Goal: Task Accomplishment & Management: Use online tool/utility

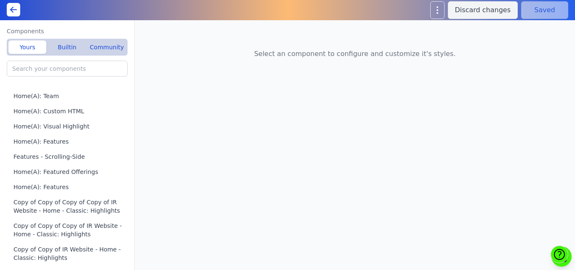
type input "Home(A): Featured Offerings"
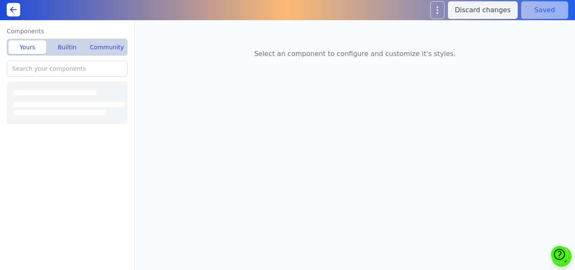
type input "Home(A): Custom HTML"
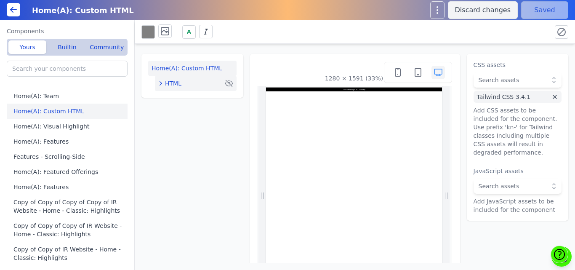
click at [169, 80] on span "HTML" at bounding box center [173, 83] width 16 height 8
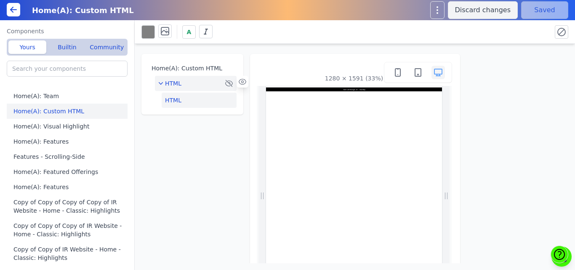
click at [169, 100] on button "HTML" at bounding box center [199, 100] width 75 height 15
click at [479, 71] on icon at bounding box center [481, 69] width 8 height 8
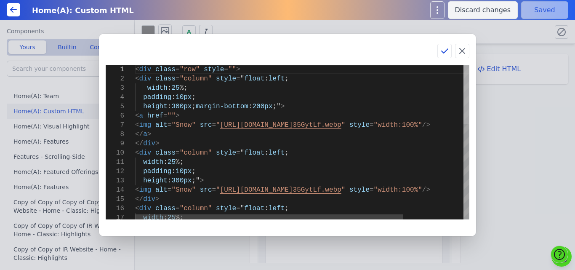
click at [464, 68] on div at bounding box center [467, 94] width 6 height 59
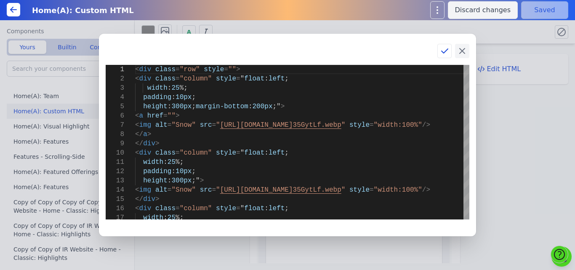
click at [464, 48] on icon at bounding box center [462, 51] width 10 height 10
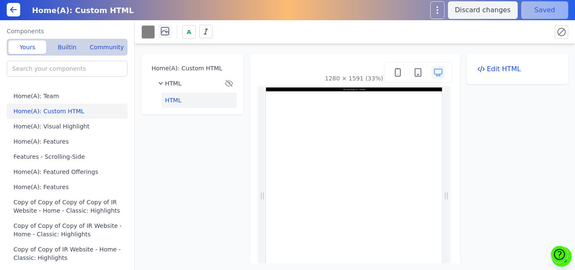
click at [162, 29] on icon at bounding box center [165, 31] width 10 height 10
click at [207, 61] on icon at bounding box center [210, 59] width 13 height 13
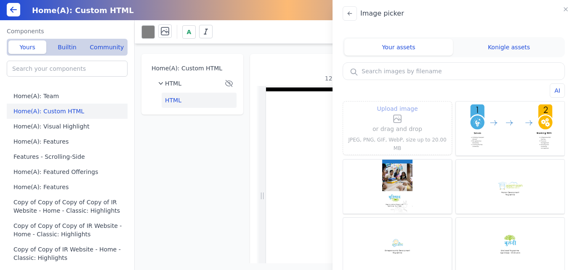
click at [392, 119] on icon at bounding box center [397, 119] width 10 height 10
click at [397, 104] on input "Upload image" at bounding box center [397, 103] width 0 height 0
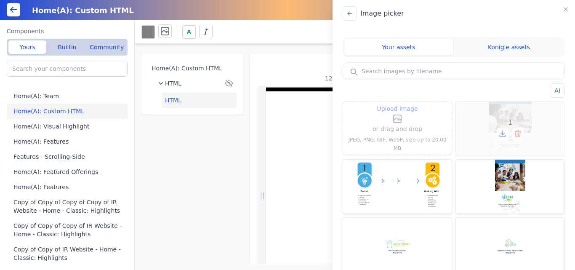
click at [499, 132] on icon at bounding box center [503, 133] width 8 height 8
click at [566, 8] on icon "button" at bounding box center [566, 9] width 7 height 7
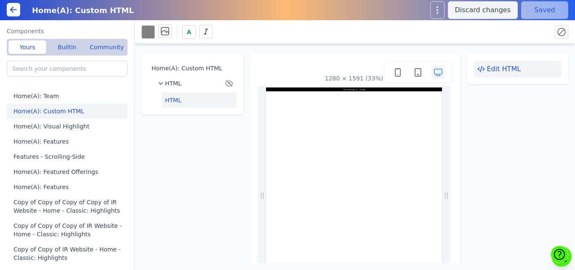
click at [484, 74] on button "Edit HTML" at bounding box center [518, 69] width 88 height 17
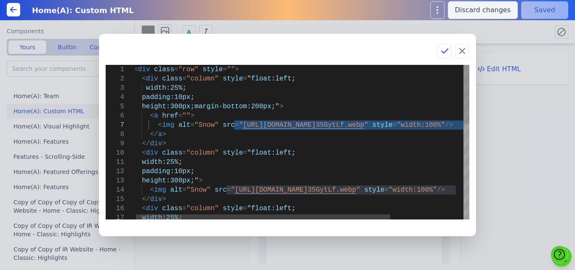
drag, startPoint x: 234, startPoint y: 125, endPoint x: 462, endPoint y: 128, distance: 227.8
click at [462, 128] on div "< div class = "row" style = "" > < div class = "column" style = " float : left …" at bounding box center [350, 267] width 432 height 405
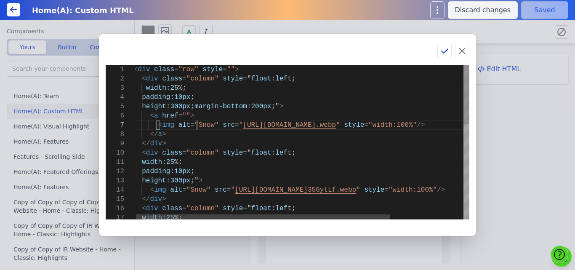
click at [198, 125] on div "< div class = "row" style = "" > < div class = "column" style = " float : left …" at bounding box center [350, 267] width 432 height 405
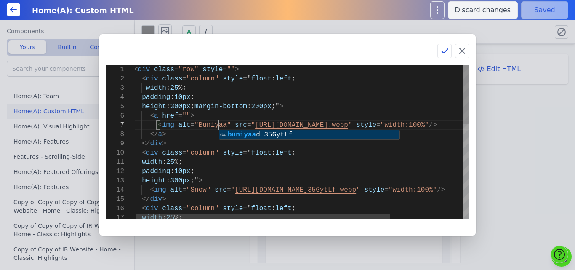
scroll to position [56, 89]
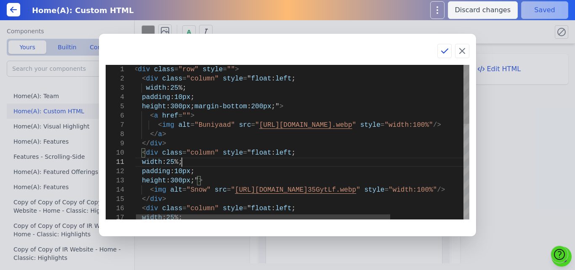
click at [294, 165] on div "< div class = "row" style = "" > < div class = "column" style = " float : left …" at bounding box center [350, 267] width 432 height 405
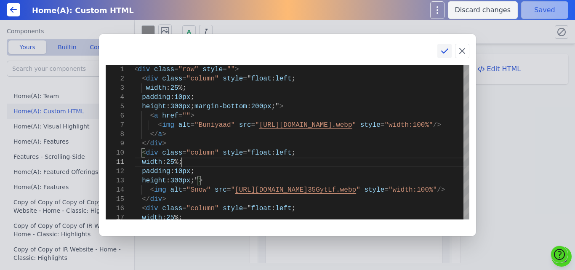
type textarea "width: 25%; padding: 10px; height: 300px;"> <img alt="Snow" src="https://bmxu81…"
click at [445, 50] on icon at bounding box center [445, 51] width 10 height 10
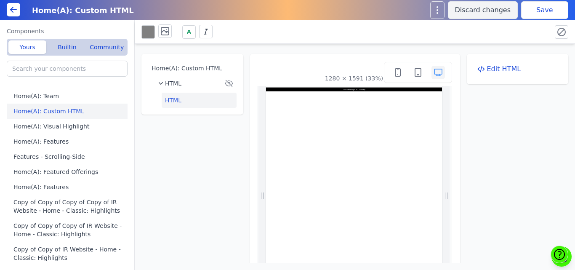
click at [555, 6] on button "Save" at bounding box center [544, 10] width 47 height 18
click at [189, 80] on div "HTML" at bounding box center [190, 83] width 65 height 8
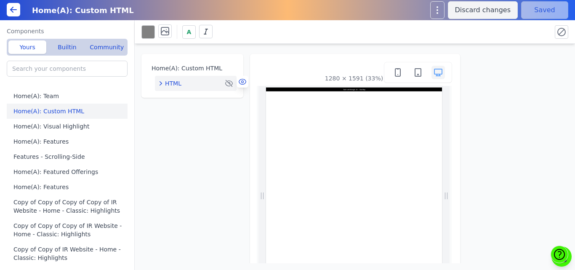
click at [242, 82] on icon at bounding box center [242, 82] width 2 height 2
click at [540, 10] on button "Save" at bounding box center [544, 10] width 47 height 18
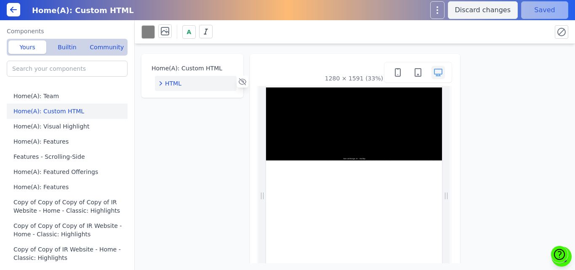
scroll to position [0, 0]
click at [163, 34] on icon at bounding box center [165, 31] width 10 height 10
click at [214, 60] on icon at bounding box center [214, 61] width 4 height 2
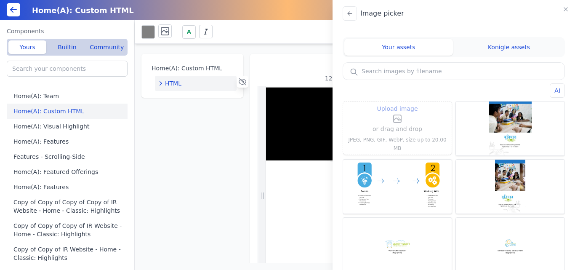
click at [408, 119] on label "Upload image" at bounding box center [398, 114] width 50 height 20
click at [398, 104] on input "Upload image" at bounding box center [397, 103] width 0 height 0
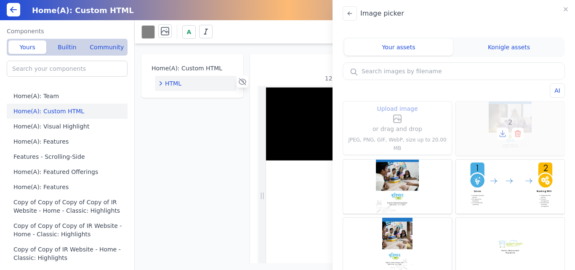
click at [499, 136] on icon at bounding box center [503, 133] width 8 height 8
click at [499, 133] on icon at bounding box center [503, 133] width 8 height 8
click at [205, 153] on div "Image picker Your assets Konigle assets AI Upload image or drag and drop JPEG, …" at bounding box center [287, 135] width 575 height 270
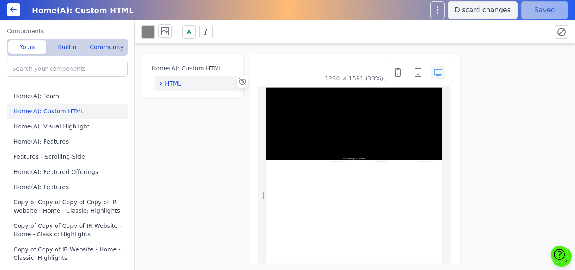
click at [161, 87] on icon "button" at bounding box center [161, 83] width 8 height 8
click at [204, 97] on button "HTML" at bounding box center [199, 100] width 75 height 15
click at [482, 73] on button "Edit HTML" at bounding box center [518, 69] width 88 height 17
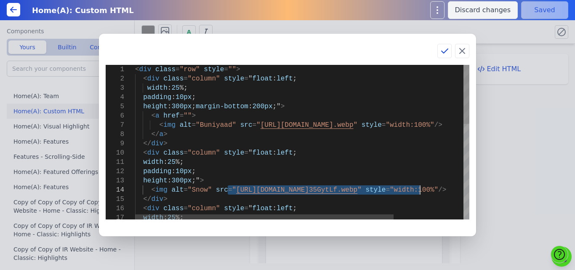
drag, startPoint x: 227, startPoint y: 190, endPoint x: 419, endPoint y: 194, distance: 192.9
click at [419, 194] on div "< div class = "row" style = "" > < div class = "column" style = " float : left …" at bounding box center [347, 267] width 424 height 405
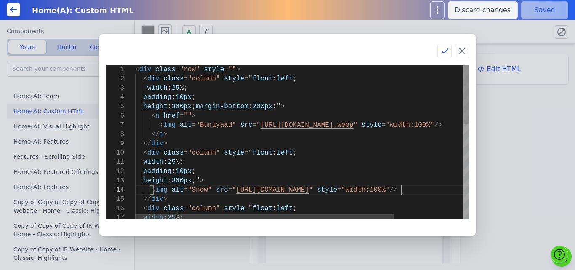
click at [193, 189] on div "< div class = "row" style = "" > < div class = "column" style = " float : left …" at bounding box center [347, 267] width 424 height 405
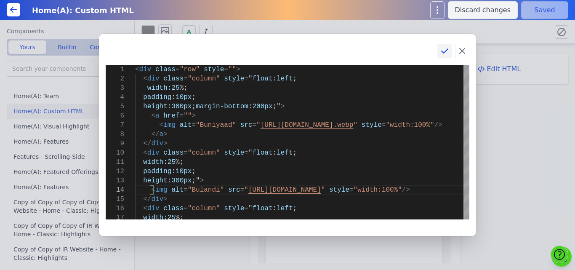
type textarea "width: 25%; padding: 10px; height: 300px;"> <img alt="Bulandi" src="https://bmx…"
click at [444, 50] on icon at bounding box center [445, 51] width 10 height 10
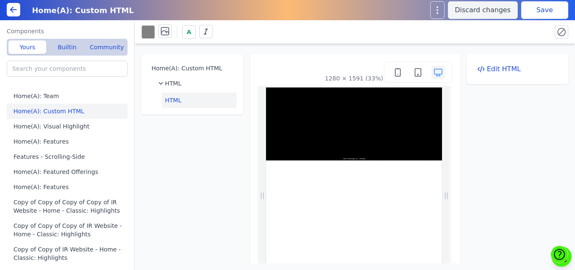
click at [556, 11] on button "Save" at bounding box center [544, 10] width 47 height 18
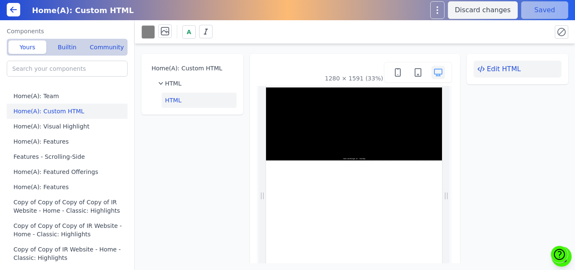
click at [508, 69] on button "Edit HTML" at bounding box center [518, 69] width 88 height 17
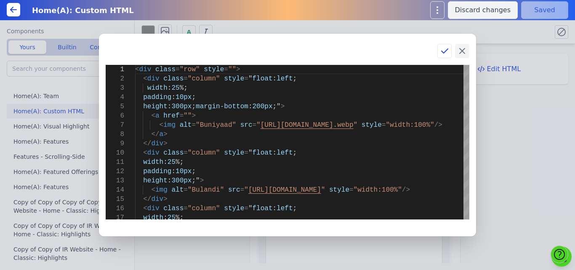
click at [460, 53] on icon at bounding box center [462, 50] width 5 height 5
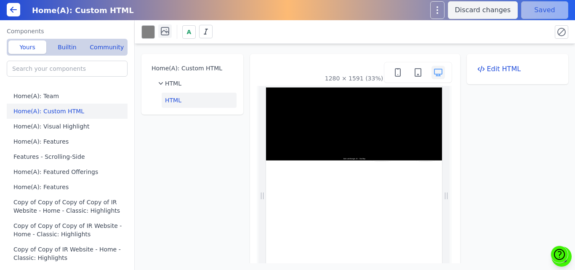
click at [165, 33] on icon at bounding box center [165, 31] width 10 height 10
click at [210, 61] on icon at bounding box center [210, 59] width 13 height 13
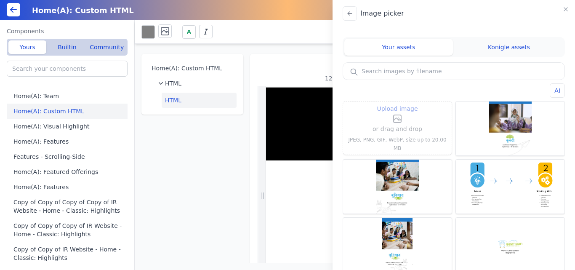
click at [397, 124] on icon at bounding box center [397, 119] width 10 height 10
click at [397, 104] on input "Upload image" at bounding box center [397, 103] width 0 height 0
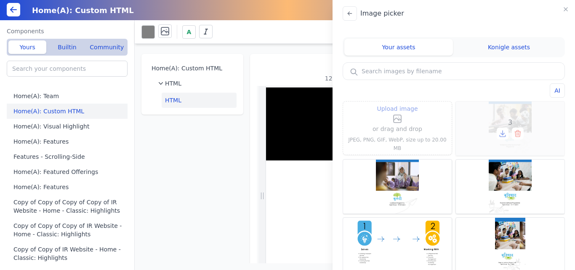
click at [499, 136] on icon at bounding box center [503, 133] width 8 height 8
click at [349, 10] on button at bounding box center [350, 13] width 14 height 14
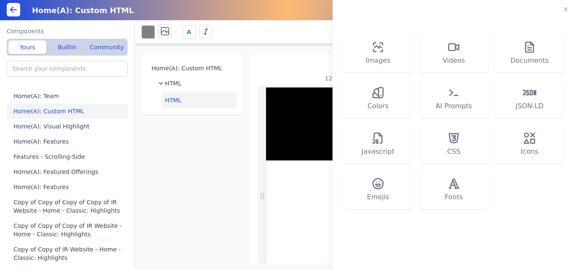
click at [304, 40] on div "Images Videos Documents Colors AI Prompts JSON-LD Javascript CSS Icons Emojis F…" at bounding box center [287, 135] width 575 height 270
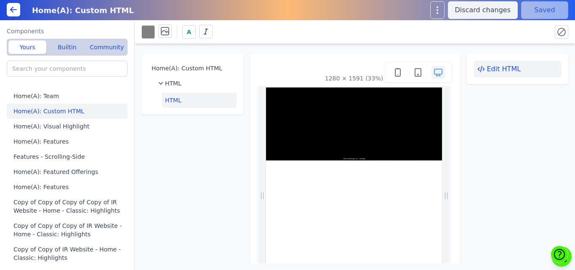
click at [496, 70] on button "Edit HTML" at bounding box center [518, 69] width 88 height 17
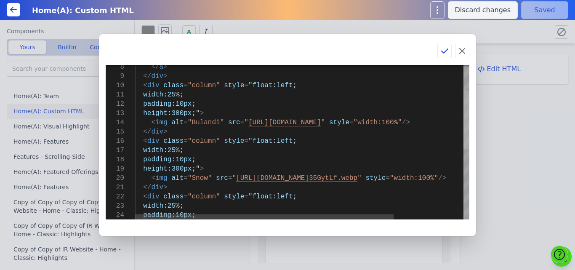
click at [467, 145] on div at bounding box center [467, 120] width 6 height 59
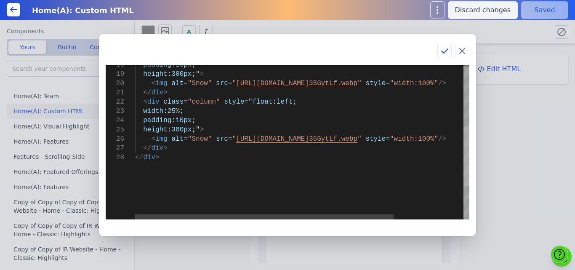
click at [466, 173] on div at bounding box center [467, 156] width 6 height 59
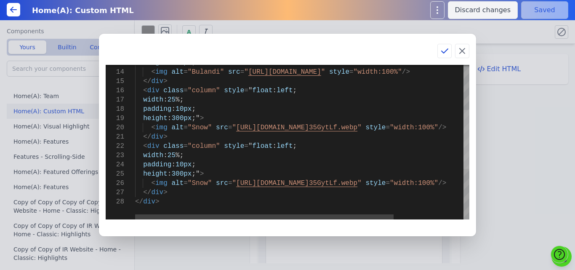
click at [464, 151] on div at bounding box center [467, 139] width 6 height 59
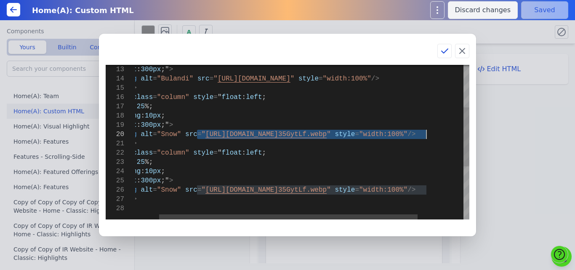
drag, startPoint x: 228, startPoint y: 135, endPoint x: 427, endPoint y: 132, distance: 199.2
click at [427, 132] on div "padding : 10px ; height : 300px ;" > < img alt = "Snow" src = " https://bmxu811…" at bounding box center [316, 156] width 424 height 405
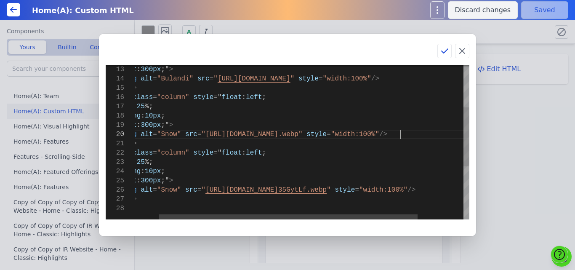
click at [158, 133] on div "padding : 10px ; height : 300px ;" > < img alt = "Snow" src = " https://bmxu811…" at bounding box center [316, 156] width 424 height 405
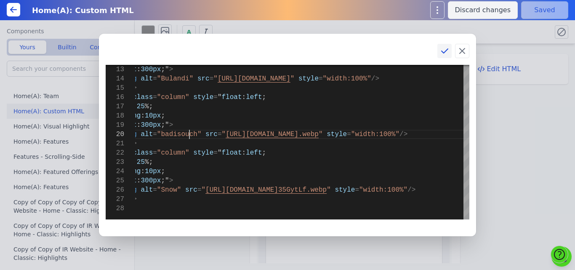
type textarea "width: 25%; padding: 10px; height: 300px;"> <img alt="Bulandi" src="https://bmx…"
click at [440, 51] on icon at bounding box center [445, 51] width 10 height 10
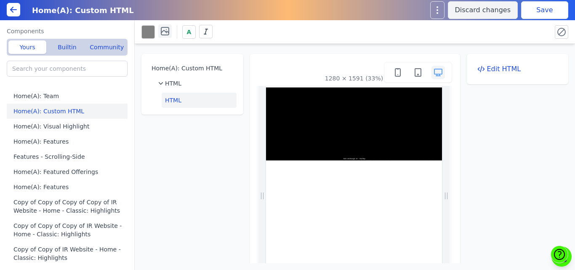
click at [165, 31] on icon at bounding box center [163, 31] width 5 height 3
click at [214, 63] on icon at bounding box center [210, 59] width 13 height 13
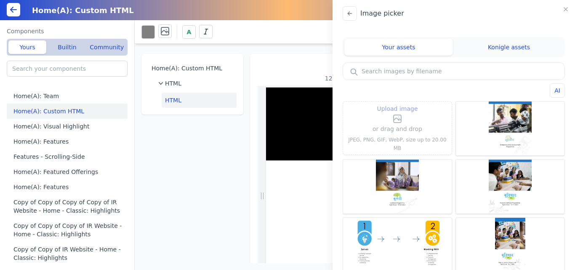
click at [411, 128] on p "or drag and drop" at bounding box center [398, 129] width 50 height 10
click at [399, 124] on icon at bounding box center [397, 119] width 10 height 10
click at [398, 104] on input "Upload image" at bounding box center [397, 103] width 0 height 0
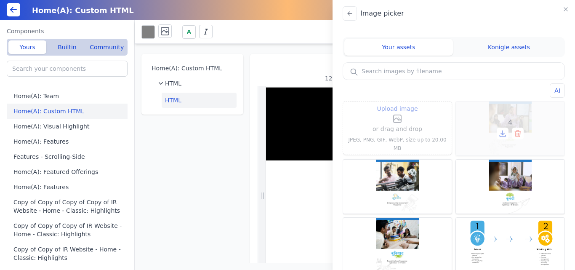
click at [503, 133] on icon at bounding box center [503, 133] width 0 height 4
click at [302, 70] on div "Image picker Your assets Konigle assets AI Upload image or drag and drop JPEG, …" at bounding box center [287, 135] width 575 height 270
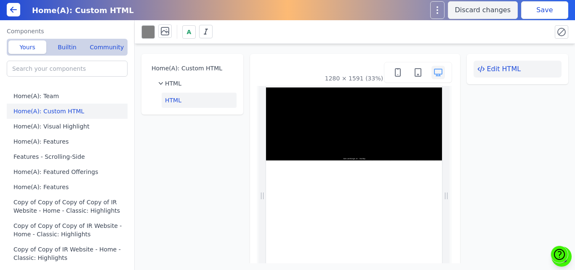
click at [504, 72] on button "Edit HTML" at bounding box center [518, 69] width 88 height 17
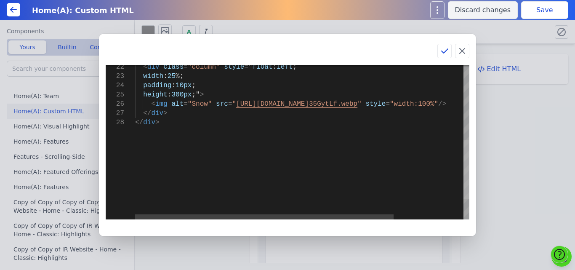
click at [467, 190] on div at bounding box center [467, 169] width 6 height 59
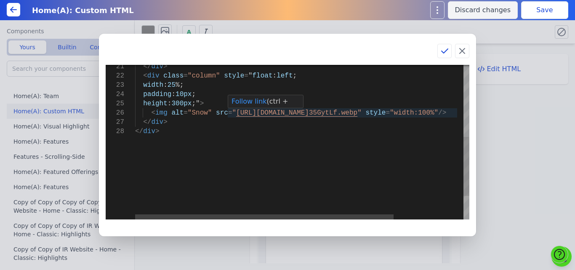
scroll to position [0, 0]
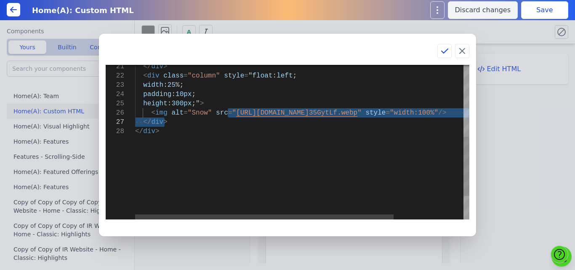
drag, startPoint x: 228, startPoint y: 113, endPoint x: 394, endPoint y: 117, distance: 165.9
click at [394, 117] on div "</ div > </ div > < img alt = "Snow" src = " https://bmxu811xjl.koniglecdn.com/…" at bounding box center [347, 79] width 424 height 405
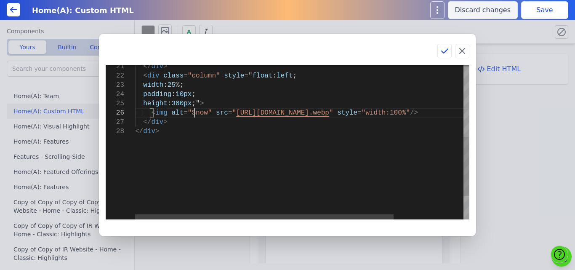
click at [193, 112] on div "</ div > </ div > < img alt = "Snow" src = " https://bmxu811xjl.koniglecdn.com/…" at bounding box center [347, 79] width 424 height 405
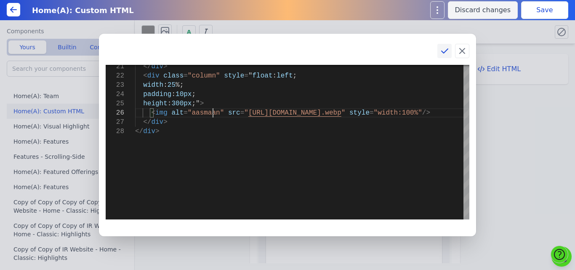
type textarea "</div> <div class="column" style="float: left; width: 25%; padding: 10px; heigh…"
click at [447, 50] on icon at bounding box center [445, 51] width 6 height 4
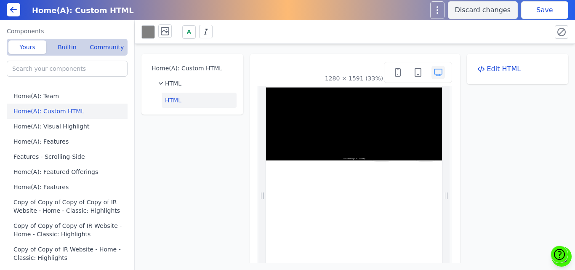
click at [556, 13] on button "Save" at bounding box center [544, 10] width 47 height 18
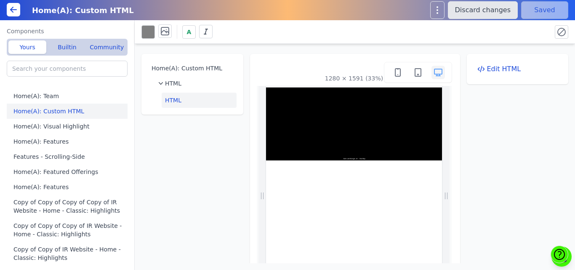
scroll to position [0, 0]
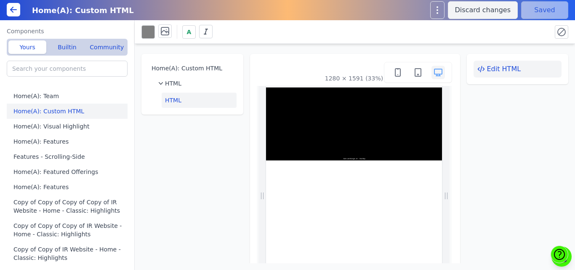
click at [493, 73] on button "Edit HTML" at bounding box center [518, 69] width 88 height 17
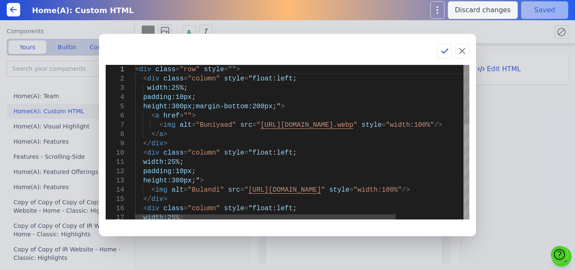
click at [187, 69] on div "< div class = "row" style = "" > < div class = "column" style = " float : left …" at bounding box center [345, 267] width 421 height 405
drag, startPoint x: 219, startPoint y: 72, endPoint x: 124, endPoint y: 71, distance: 95.2
click at [135, 71] on div "< div class = " style=" " > < div class = "column" style = " float : left ; wid…" at bounding box center [345, 267] width 421 height 405
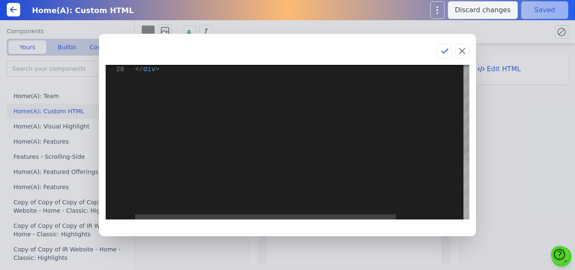
click at [469, 215] on div at bounding box center [467, 189] width 6 height 59
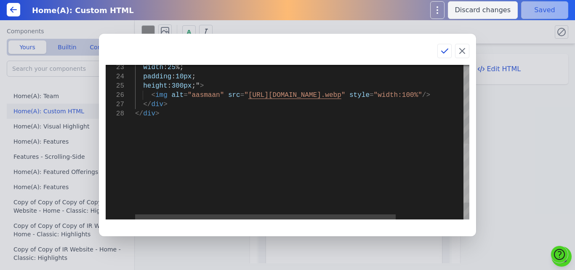
click at [467, 185] on div at bounding box center [467, 173] width 6 height 59
drag, startPoint x: 176, startPoint y: 116, endPoint x: 129, endPoint y: 119, distance: 46.8
click at [135, 119] on div "</ div > </ div > < img alt = "aasmaan" src = " https://bmxu811xjl.koniglecdn.c…" at bounding box center [345, 61] width 421 height 405
type textarea "</div> <div class="column" style="float: left; width: 25%; padding: 10px; heigh…"
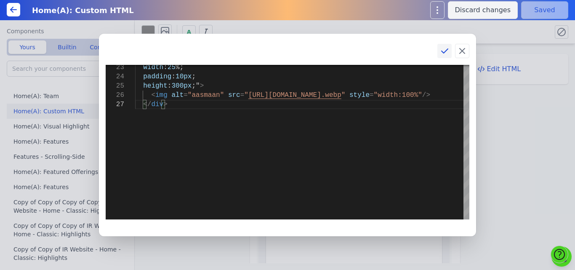
click at [443, 51] on icon at bounding box center [445, 51] width 10 height 10
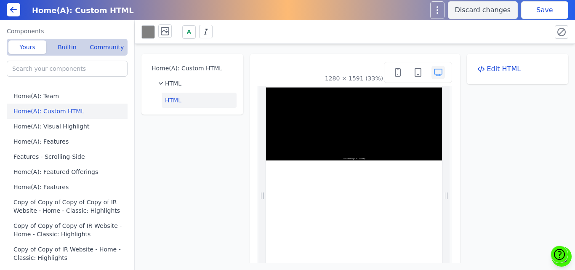
click at [542, 15] on button "Save" at bounding box center [544, 10] width 47 height 18
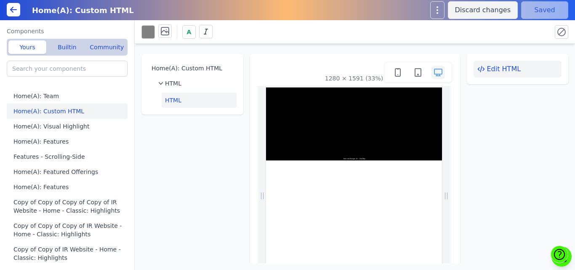
click at [482, 67] on button "Edit HTML" at bounding box center [518, 69] width 88 height 17
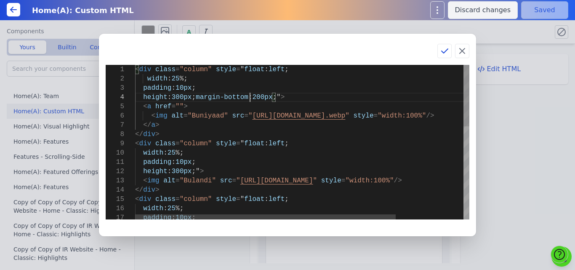
click at [248, 95] on div "< div class = "column" style = " float : left ; width : 25 %; padding : 10px ; …" at bounding box center [345, 258] width 421 height 386
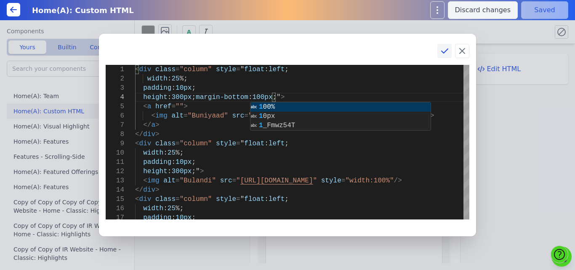
type textarea "<div class="column" style="float: left; width: 25%; padding: 10px; height: 300p…"
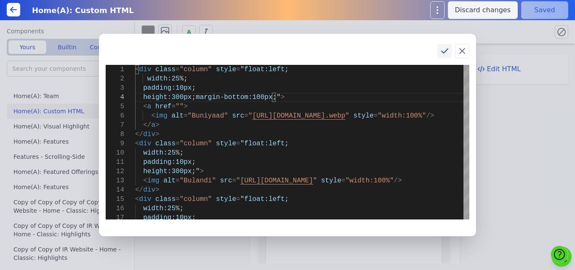
click at [441, 53] on icon at bounding box center [445, 51] width 10 height 10
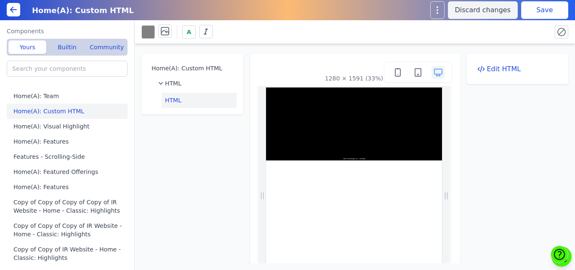
click at [558, 8] on button "Save" at bounding box center [544, 10] width 47 height 18
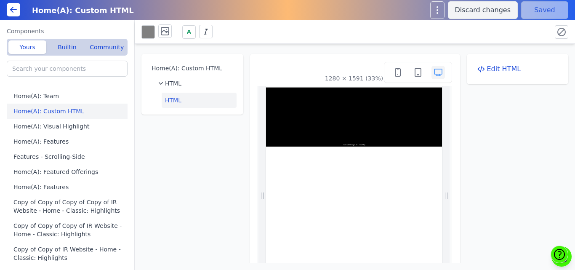
scroll to position [0, 0]
click at [494, 67] on button "Edit HTML" at bounding box center [518, 69] width 88 height 17
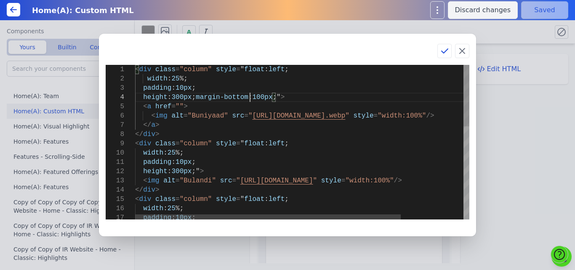
click at [250, 99] on div "< div class = "column" style = " float : left ; width : 25 %; padding : 10px ; …" at bounding box center [341, 258] width 413 height 386
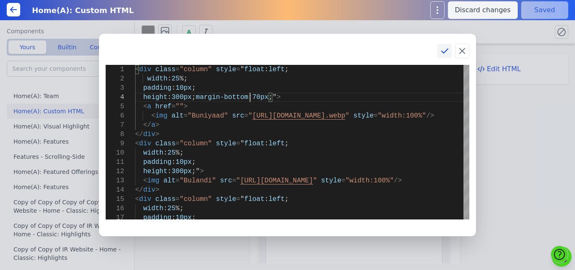
type textarea "<div class="column" style="float: left; width: 25%; padding: 10px; height: 300p…"
click at [446, 53] on icon at bounding box center [445, 51] width 10 height 10
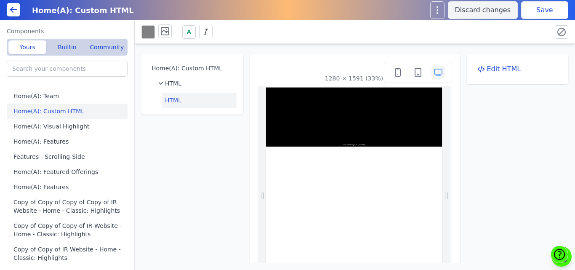
click at [553, 9] on button "Save" at bounding box center [544, 10] width 47 height 18
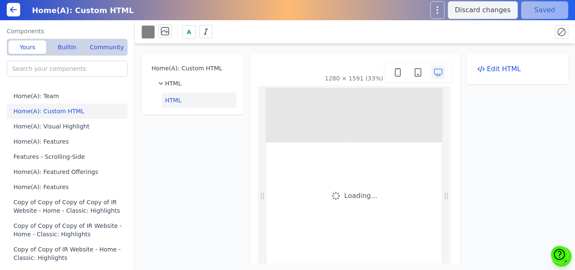
scroll to position [0, 0]
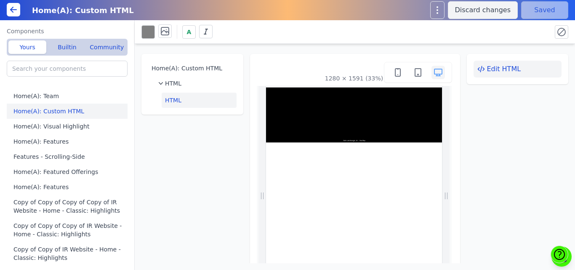
click at [502, 67] on button "Edit HTML" at bounding box center [518, 69] width 88 height 17
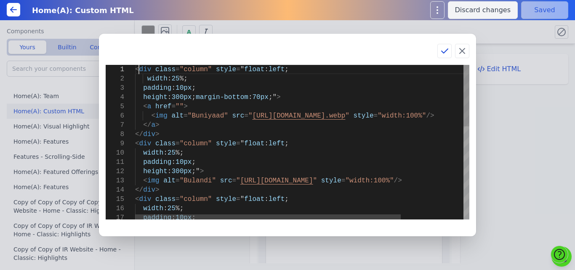
click at [138, 70] on div "< div class = "column" style = " float : left ; width : 25 %; padding : 10px ; …" at bounding box center [341, 258] width 413 height 386
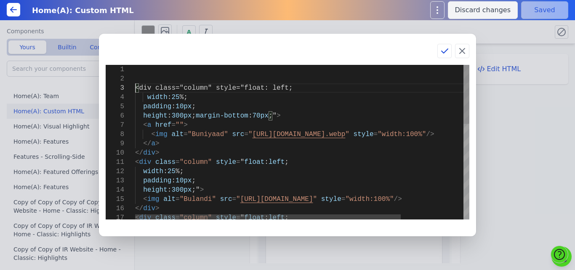
scroll to position [19, 0]
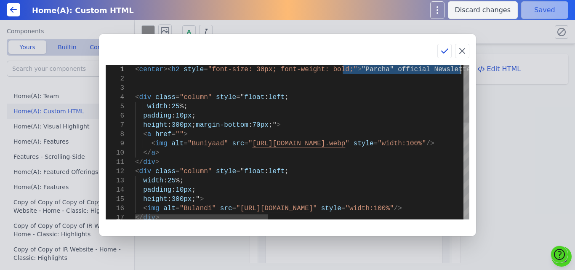
drag, startPoint x: 344, startPoint y: 70, endPoint x: 462, endPoint y: 68, distance: 117.9
click at [462, 68] on div "< center >< h2 style = "font-size: 30px; font-weight: bold;" > "Parcha" officia…" at bounding box center [547, 272] width 824 height 414
click at [334, 71] on div "< center >< h2 style = "font-size: 30px; font-weight: bold;" > "Parcha" officia…" at bounding box center [547, 272] width 824 height 414
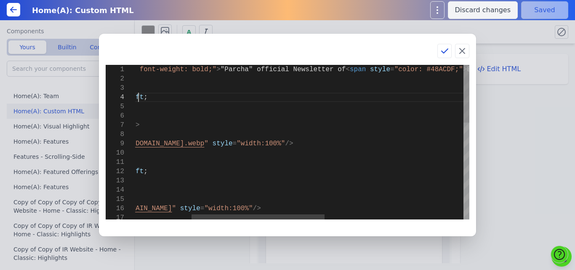
click at [198, 93] on div "< center >< h2 style = "font-size: 30px; font-weight: bold;" > "Parcha" officia…" at bounding box center [406, 272] width 824 height 414
drag, startPoint x: 202, startPoint y: 68, endPoint x: 319, endPoint y: 67, distance: 117.5
click at [319, 67] on div "< center >< h2 style = "font-size: 30px; font-weight: bold;" > "Parcha" officia…" at bounding box center [406, 272] width 824 height 414
click at [210, 101] on div "< center >< h2 style = "font-size: 30px; font-weight: bold;" > Bringing Change …" at bounding box center [406, 272] width 824 height 414
drag, startPoint x: 403, startPoint y: 69, endPoint x: 458, endPoint y: 71, distance: 54.8
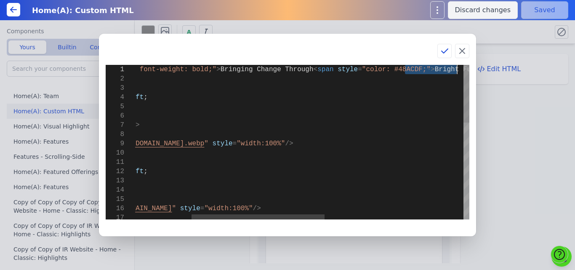
click at [458, 71] on div "< center >< h2 style = "font-size: 30px; font-weight: bold;" > Bringing Change …" at bounding box center [406, 272] width 824 height 414
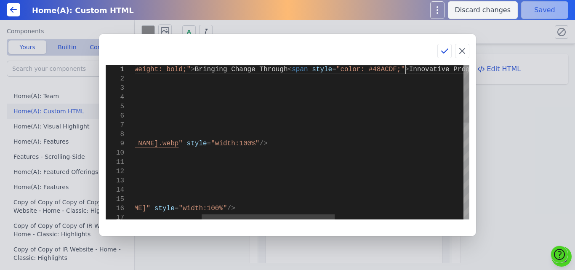
click at [407, 71] on div "< center >< h2 style = "font-size: 30px; font-weight: bold;" > Bringing Change …" at bounding box center [380, 272] width 824 height 414
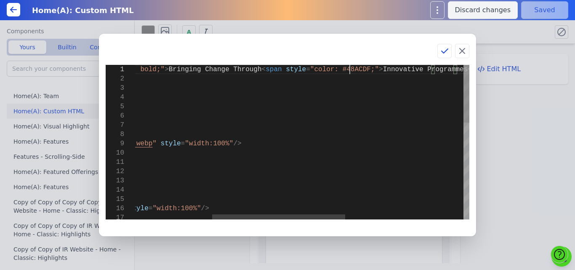
click at [350, 69] on div "< center >< h2 style = "font-size: 30px; font-weight: bold;" > Bringing Change …" at bounding box center [354, 272] width 824 height 414
type textarea "<center><h2 style="font-size: 30px; font-weight: bold;">Bringing Change Through…"
click at [445, 53] on icon at bounding box center [445, 51] width 10 height 10
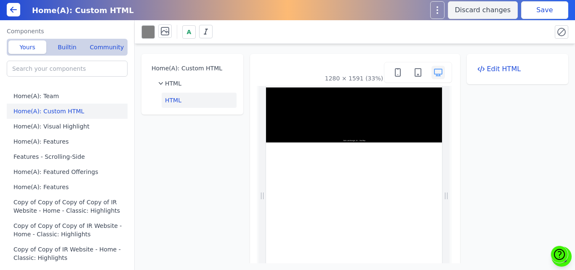
click at [535, 16] on button "Save" at bounding box center [544, 10] width 47 height 18
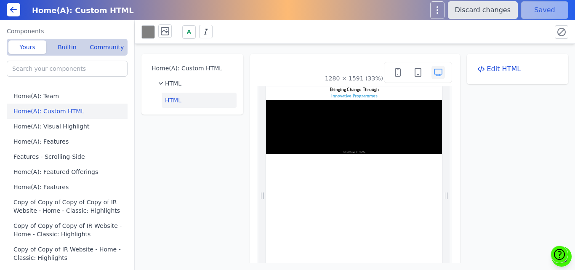
scroll to position [0, 0]
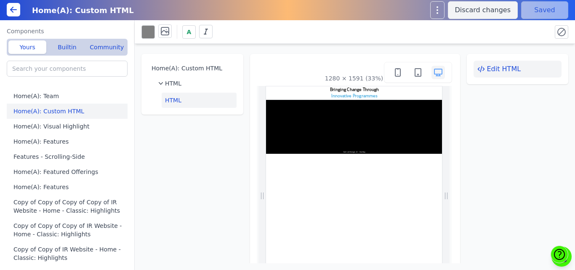
click at [485, 71] on button "Edit HTML" at bounding box center [518, 69] width 88 height 17
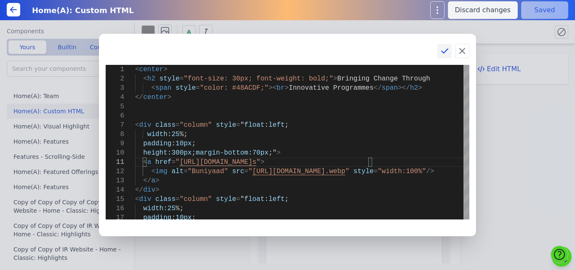
type textarea "<a href=" https://www.brightfutureindia.org/schools-programs"> <img alt="Buniya…"
click at [445, 50] on icon at bounding box center [445, 51] width 10 height 10
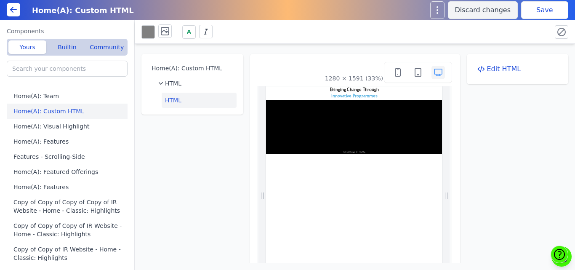
click at [556, 11] on button "Save" at bounding box center [544, 10] width 47 height 18
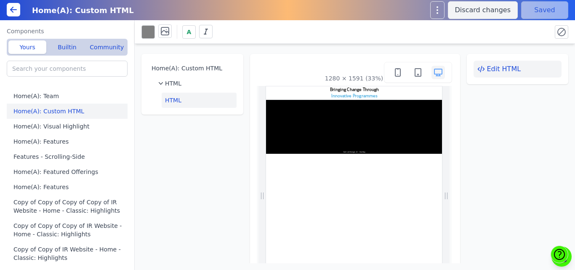
click at [507, 67] on button "Edit HTML" at bounding box center [518, 69] width 88 height 17
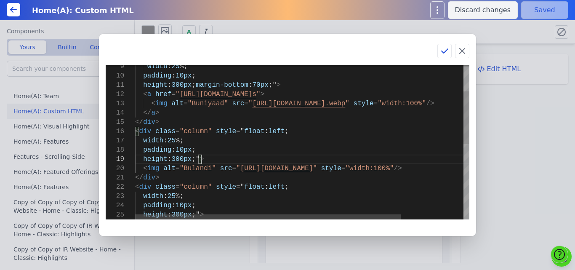
click at [211, 160] on div "width : 25 %; padding : 10px ; height : 300px ; margin-bottom : 70px ;" > < a h…" at bounding box center [341, 213] width 413 height 451
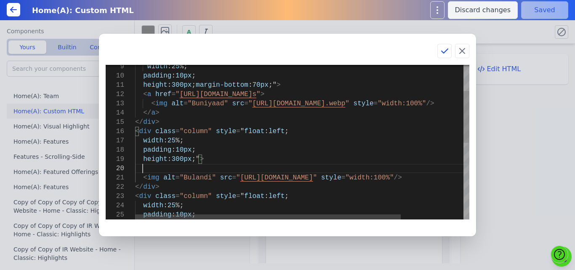
scroll to position [84, 7]
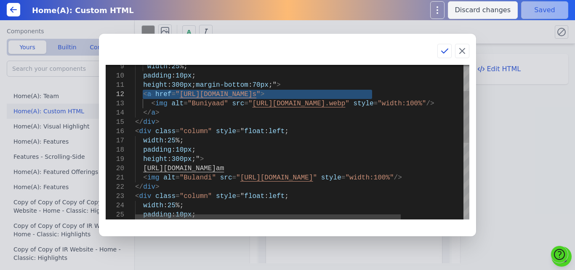
drag, startPoint x: 141, startPoint y: 94, endPoint x: 416, endPoint y: 94, distance: 275.0
click at [416, 94] on div "width : 25 %; padding : 10px ; height : 300px ; margin-bottom : 70px ;" > < a h…" at bounding box center [341, 218] width 413 height 460
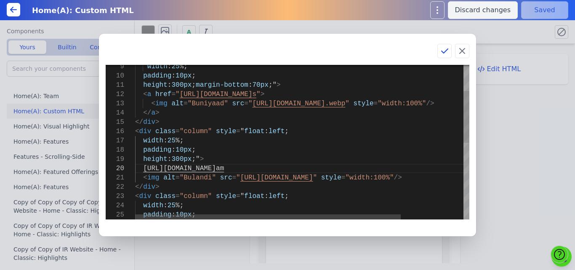
click at [212, 160] on div "width : 25 %; padding : 10px ; height : 300px ; margin-bottom : 70px ;" > < a h…" at bounding box center [341, 218] width 413 height 460
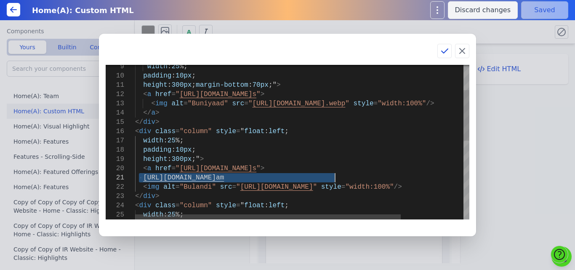
drag, startPoint x: 139, startPoint y: 177, endPoint x: 339, endPoint y: 179, distance: 199.6
click at [339, 179] on div "width : 25 %; padding : 10px ; height : 300px ; margin-bottom : 70px ;" > < a h…" at bounding box center [341, 222] width 413 height 469
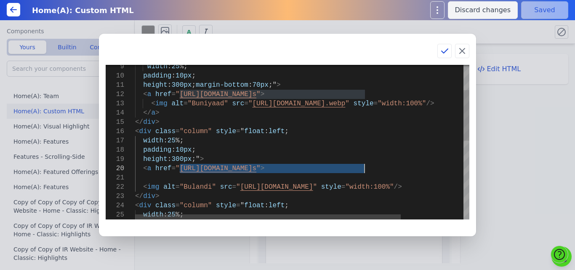
drag, startPoint x: 179, startPoint y: 167, endPoint x: 364, endPoint y: 168, distance: 184.4
click at [364, 168] on div "width : 25 %; padding : 10px ; height : 300px ; margin-bottom : 70px ;" > < a h…" at bounding box center [341, 222] width 413 height 469
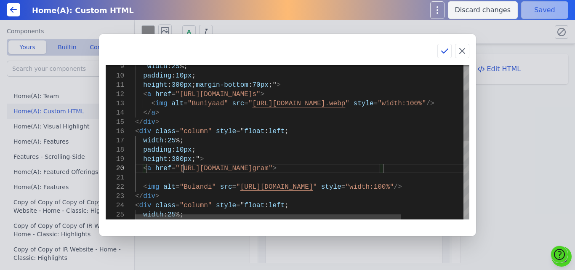
click at [183, 167] on div "width : 25 %; padding : 10px ; height : 300px ; margin-bottom : 70px ;" > < a h…" at bounding box center [341, 222] width 413 height 469
click at [178, 93] on div "width : 25 %; padding : 10px ; height : 300px ; margin-bottom : 70px ;" > < a h…" at bounding box center [341, 222] width 413 height 469
click at [135, 194] on div "23" at bounding box center [120, 196] width 29 height 9
click at [136, 196] on div "width : 25 %; padding : 10px ; height : 300px ; margin-bottom : 70px ;" > < a h…" at bounding box center [341, 222] width 413 height 469
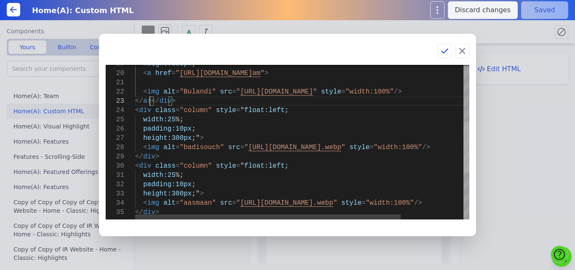
click at [464, 143] on div at bounding box center [467, 147] width 6 height 51
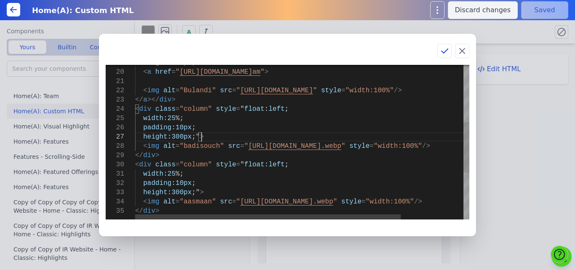
click at [239, 135] on div "height : 300px ;" > < img alt = "Bulandi" src = " https://bmxu811xjl.koniglecdn…" at bounding box center [341, 125] width 413 height 469
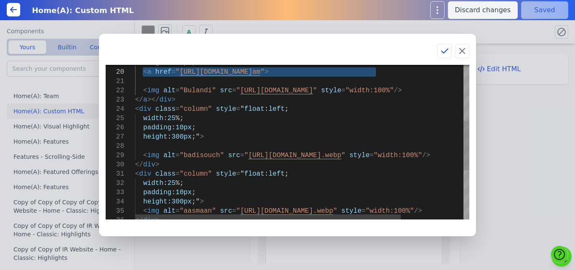
drag, startPoint x: 141, startPoint y: 71, endPoint x: 416, endPoint y: 75, distance: 274.6
click at [416, 75] on div "height : 300px ;" > < img alt = "Bulandi" src = " https://bmxu811xjl.koniglecdn…" at bounding box center [341, 130] width 413 height 479
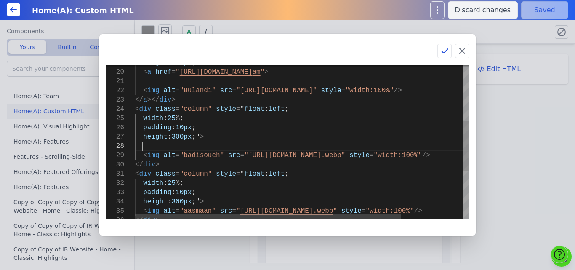
click at [154, 147] on div "height : 300px ;" > < img alt = "Bulandi" src = " https://bmxu811xjl.koniglecdn…" at bounding box center [341, 130] width 413 height 479
click at [135, 163] on div "30" at bounding box center [120, 164] width 29 height 9
click at [138, 164] on div "height : 300px ;" > < img alt = "Bulandi" src = " https://bmxu811xjl.koniglecdn…" at bounding box center [341, 130] width 413 height 479
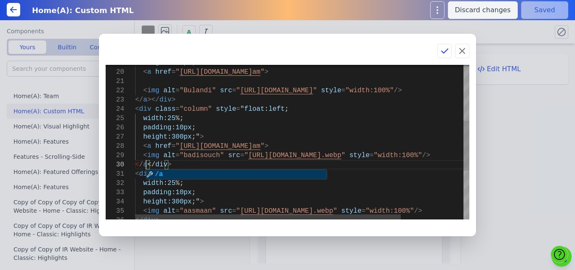
scroll to position [84, 15]
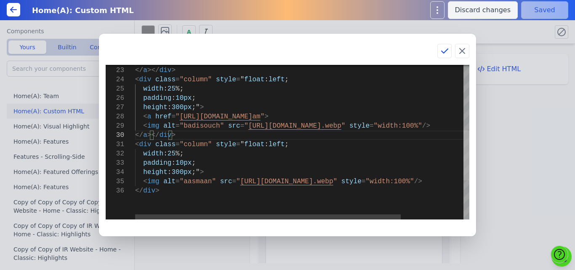
click at [467, 162] on div at bounding box center [467, 156] width 6 height 50
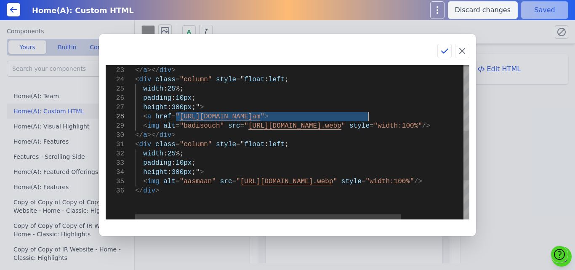
drag, startPoint x: 176, startPoint y: 116, endPoint x: 370, endPoint y: 116, distance: 193.3
click at [370, 116] on div "< img alt = "badisouch" src = " https://bmxu811xjl.koniglecdn.com/images/3_c7tk…" at bounding box center [341, 101] width 413 height 479
type textarea "<img alt="Bulandi" src="https://bmxu811xjl.koniglecdn.com/images/2.webp" style=…"
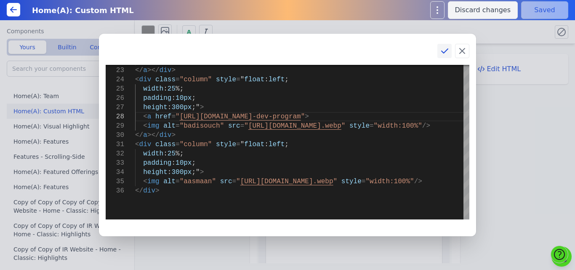
click at [442, 51] on icon at bounding box center [445, 51] width 6 height 4
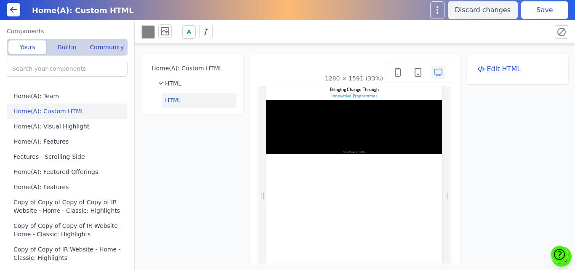
click at [545, 6] on button "Save" at bounding box center [544, 10] width 47 height 18
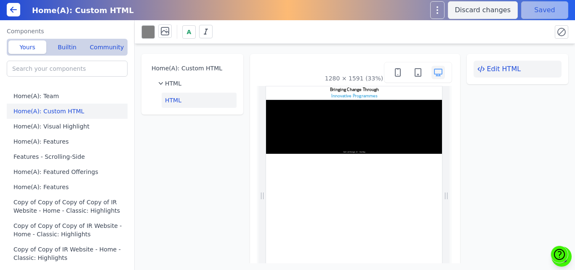
click at [501, 72] on button "Edit HTML" at bounding box center [518, 69] width 88 height 17
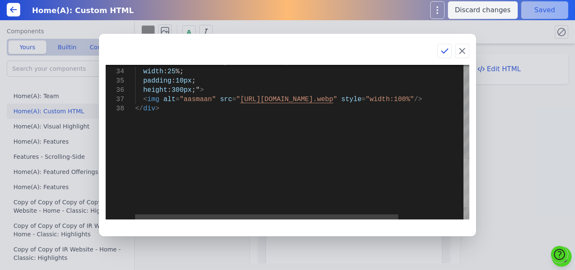
click at [464, 201] on div at bounding box center [467, 183] width 6 height 48
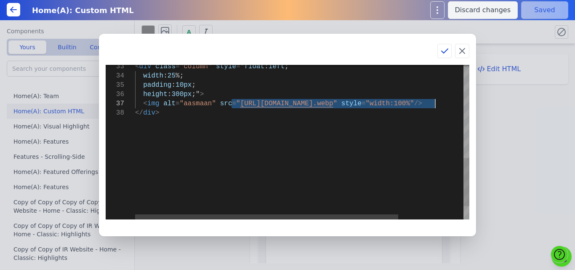
drag, startPoint x: 232, startPoint y: 104, endPoint x: 435, endPoint y: 106, distance: 202.5
click at [435, 106] on div "height : 300px ;" > < img alt = "aasmaan" src = " https://bmxu811xjl.koniglecdn…" at bounding box center [343, 13] width 417 height 497
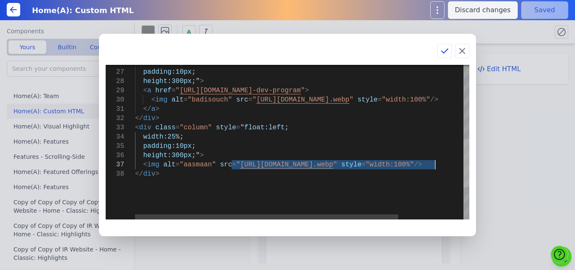
click at [466, 178] on div at bounding box center [467, 163] width 6 height 48
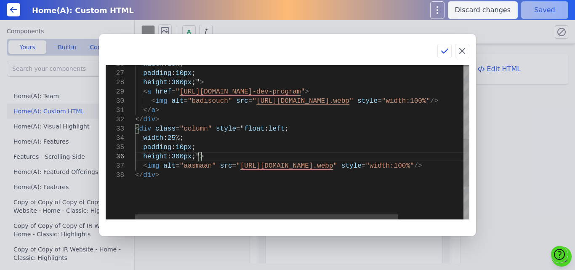
click at [227, 154] on div "height : 300px ;" > < img alt = "aasmaan" src = " https://bmxu811xjl.koniglecdn…" at bounding box center [343, 76] width 417 height 497
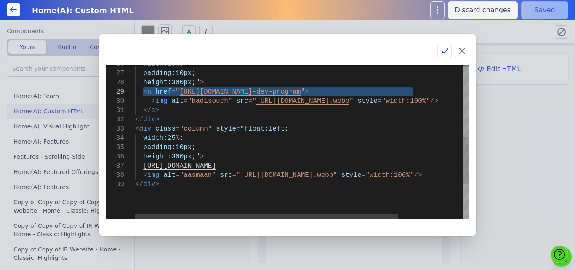
drag, startPoint x: 142, startPoint y: 91, endPoint x: 417, endPoint y: 91, distance: 275.0
click at [417, 91] on div "height : 300px ;" > < img alt = "aasmaan" src = " https://bmxu811xjl.koniglecdn…" at bounding box center [343, 81] width 417 height 507
click at [208, 158] on p "Follow link (ctrl + click)" at bounding box center [181, 159] width 69 height 19
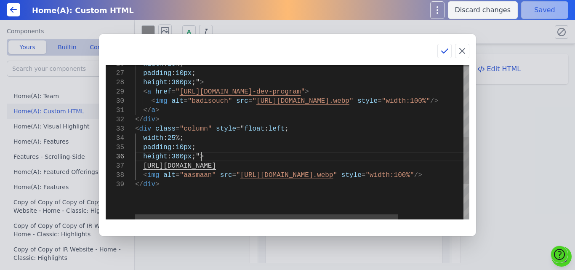
click at [224, 155] on div "height : 300px ;" > < img alt = "aasmaan" src = " https://bmxu811xjl.koniglecdn…" at bounding box center [343, 81] width 417 height 507
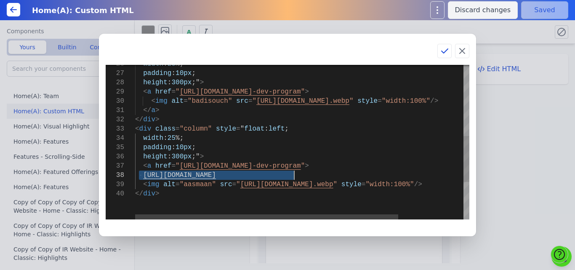
drag, startPoint x: 140, startPoint y: 174, endPoint x: 318, endPoint y: 175, distance: 177.7
click at [318, 175] on div "height : 300px ;" > < img alt = "aasmaan" src = " https://bmxu811xjl.koniglecdn…" at bounding box center [343, 86] width 417 height 516
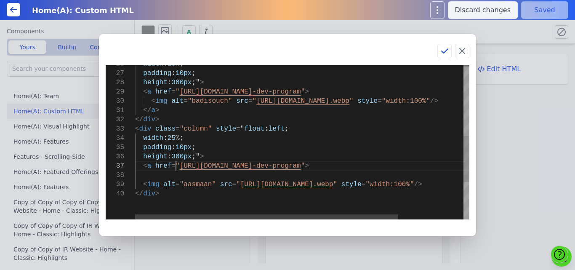
click at [176, 166] on div "height : 300px ;" > < img alt = "aasmaan" src = " https://bmxu811xjl.koniglecdn…" at bounding box center [343, 86] width 417 height 516
click at [137, 193] on div "height : 300px ;" > < img alt = "aasmaan" src = " https://bmxu811xjl.koniglecdn…" at bounding box center [343, 86] width 417 height 516
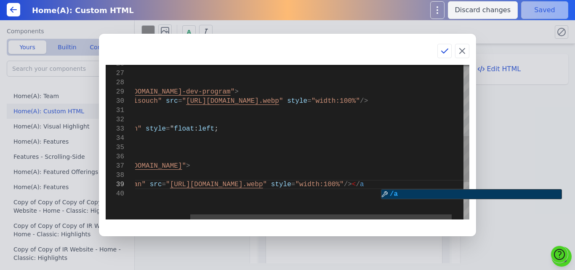
scroll to position [75, 396]
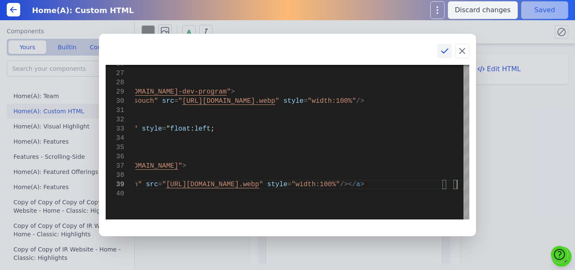
type textarea "</a> </div> <div class="column" style="float: left; width: 25%; padding: 10px; …"
click at [443, 50] on icon at bounding box center [445, 51] width 10 height 10
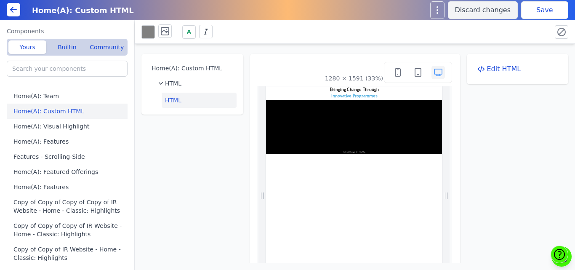
click at [543, 7] on button "Save" at bounding box center [544, 10] width 47 height 18
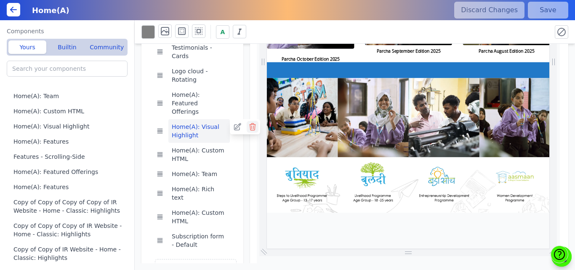
click at [251, 123] on icon at bounding box center [252, 127] width 8 height 8
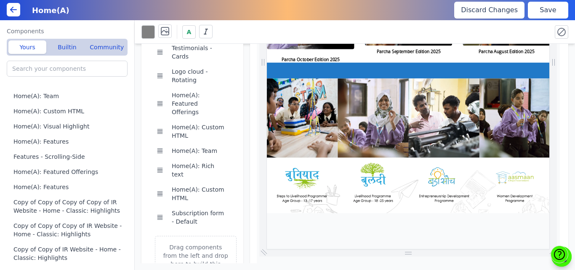
click at [536, 12] on button "Save" at bounding box center [548, 10] width 40 height 17
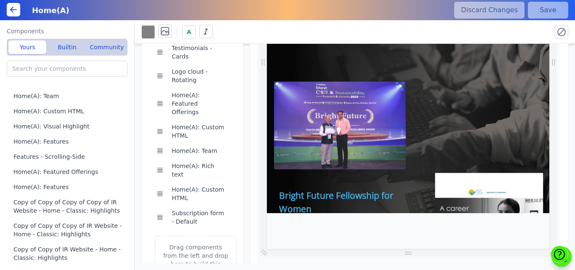
scroll to position [0, 134]
click at [201, 88] on button "Home(A): Featured Offerings" at bounding box center [198, 104] width 61 height 32
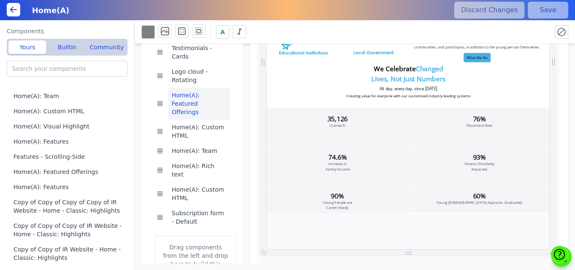
scroll to position [1561, 0]
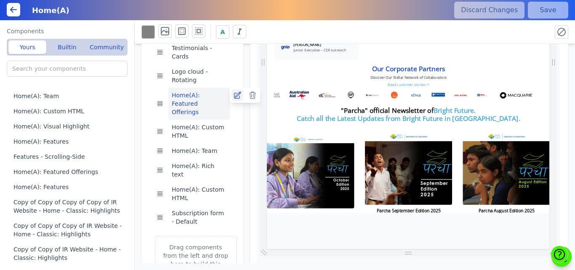
scroll to position [0, 642]
click at [233, 91] on icon at bounding box center [237, 95] width 8 height 8
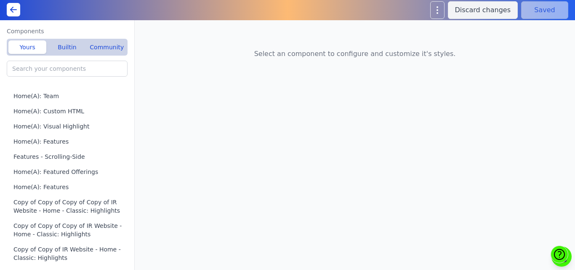
type input "Home(A): Page hero"
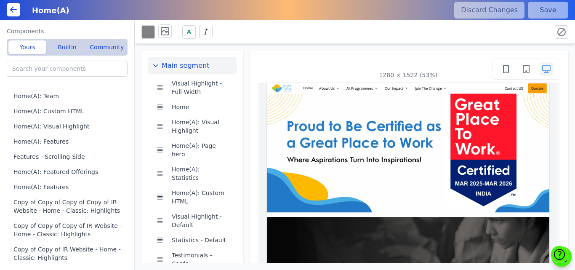
scroll to position [0, 382]
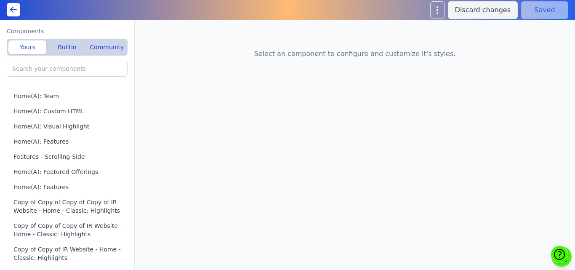
type input "Home(A): Featured Offerings"
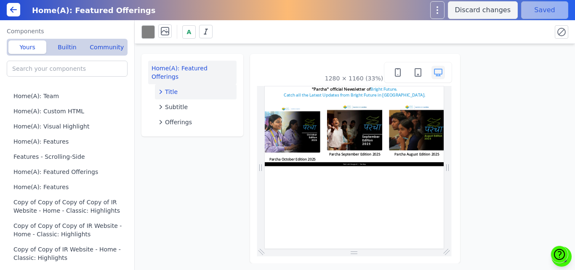
click at [185, 88] on div "Title" at bounding box center [195, 92] width 75 height 8
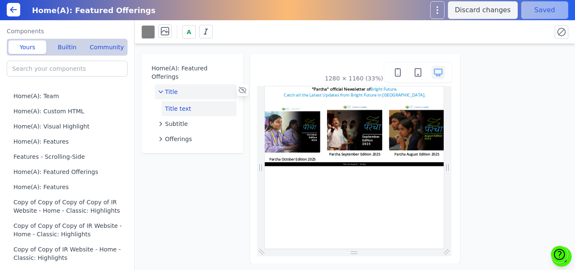
click at [168, 101] on button "Title text" at bounding box center [199, 108] width 75 height 15
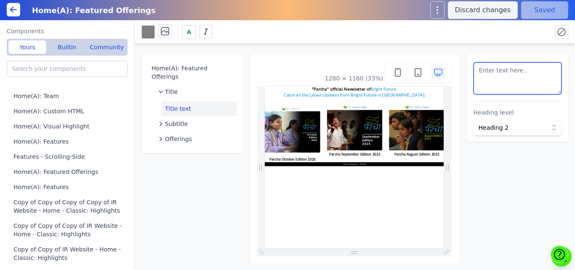
click at [518, 72] on textarea at bounding box center [518, 78] width 88 height 32
